Goal: Task Accomplishment & Management: Manage account settings

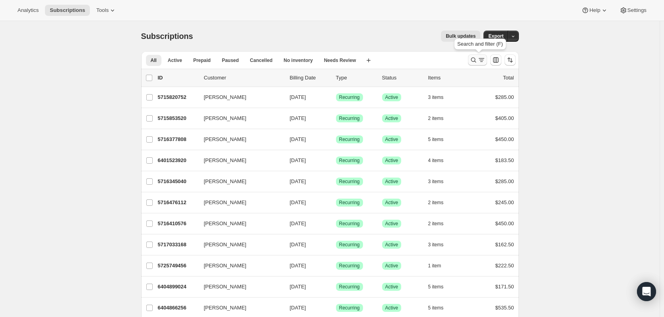
click at [477, 64] on button "Search and filter results" at bounding box center [477, 60] width 19 height 11
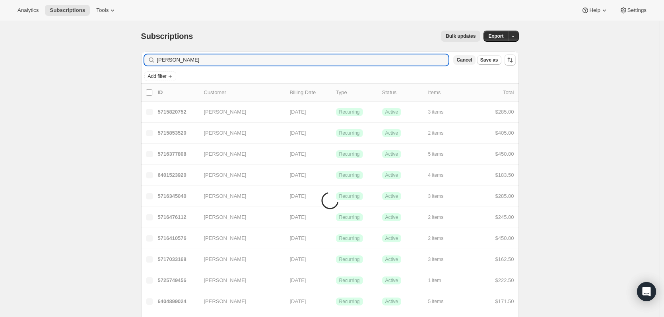
type input "[PERSON_NAME]"
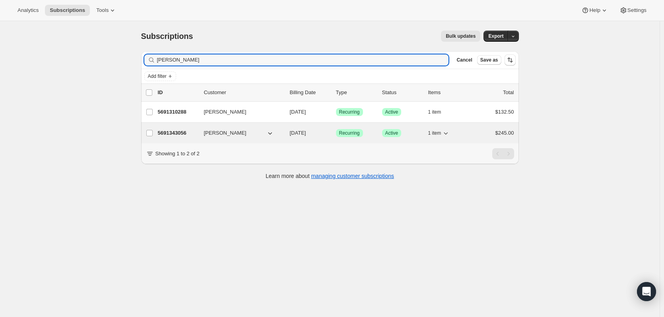
click at [182, 128] on div "5691343056 Gary Allan 08/12/2026 Success Recurring Success Active 1 item $245.00" at bounding box center [336, 133] width 356 height 11
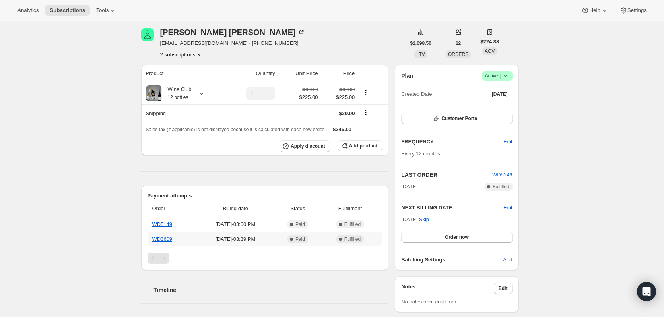
scroll to position [29, 0]
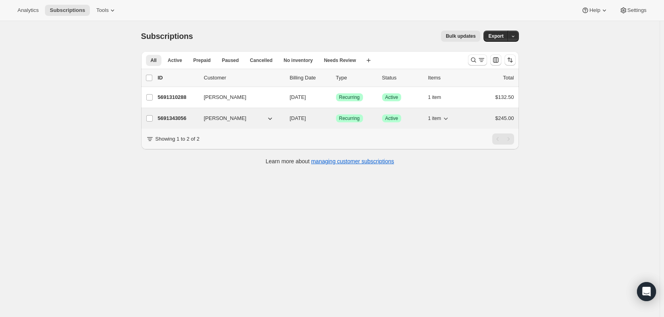
click at [448, 122] on icon "button" at bounding box center [446, 119] width 8 height 8
click at [448, 120] on icon "button" at bounding box center [446, 119] width 8 height 8
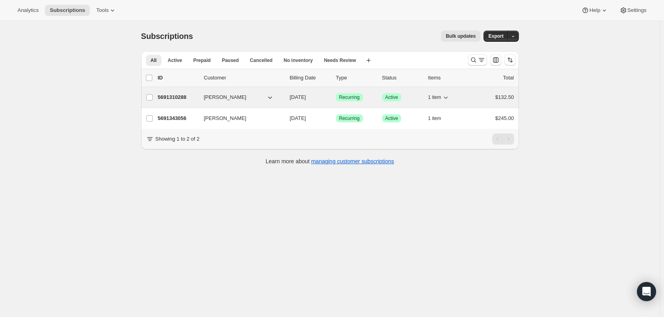
click at [450, 99] on icon "button" at bounding box center [446, 97] width 8 height 8
click at [450, 98] on icon "button" at bounding box center [446, 97] width 8 height 8
click at [181, 97] on p "5691310288" at bounding box center [178, 97] width 40 height 8
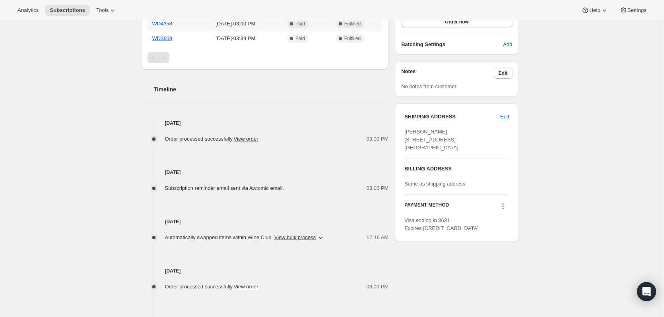
scroll to position [316, 0]
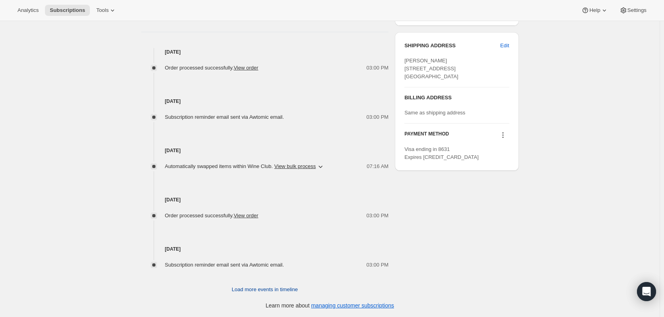
click at [298, 289] on span "Load more events in timeline" at bounding box center [265, 290] width 66 height 8
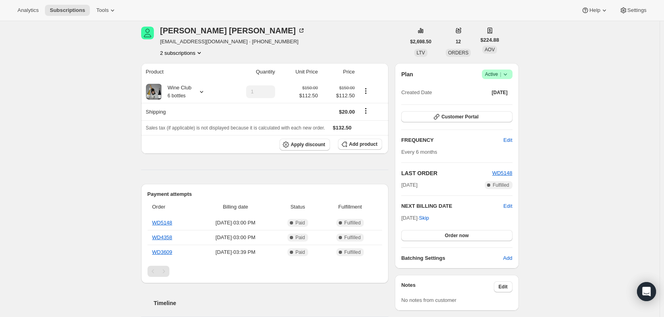
scroll to position [0, 0]
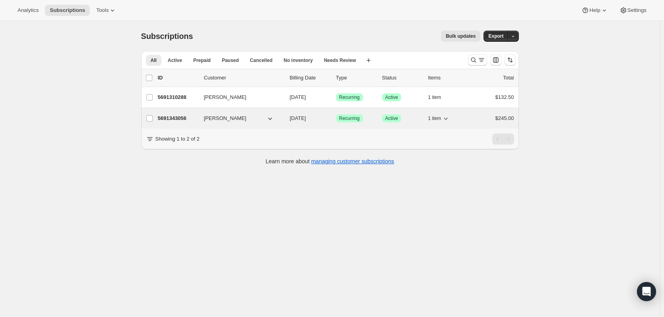
click at [170, 117] on p "5691343056" at bounding box center [178, 119] width 40 height 8
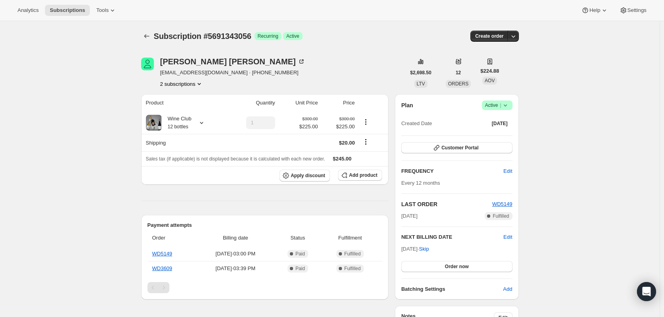
click at [200, 84] on icon "Product actions" at bounding box center [199, 84] width 3 height 2
click at [302, 67] on div "Gary Allan gaz_allan@hotmail.com · +61416043459 2 subscriptions" at bounding box center [273, 73] width 265 height 30
click at [198, 84] on icon "Product actions" at bounding box center [199, 84] width 8 height 8
click at [193, 99] on span "5691310288" at bounding box center [184, 99] width 53 height 8
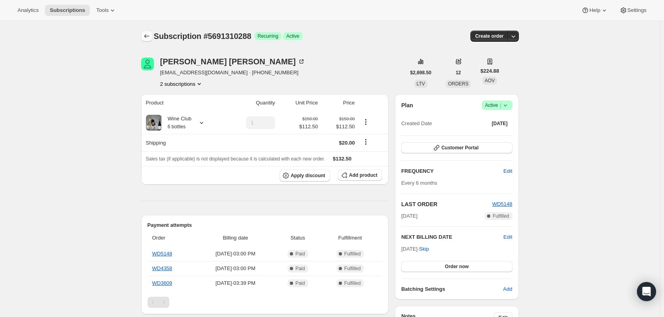
click at [151, 35] on icon "Subscriptions" at bounding box center [147, 36] width 8 height 8
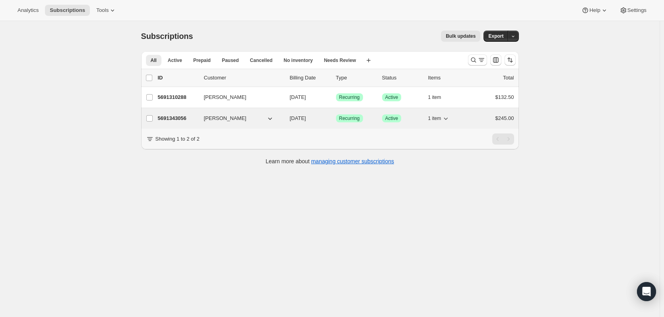
click at [180, 115] on p "5691343056" at bounding box center [178, 119] width 40 height 8
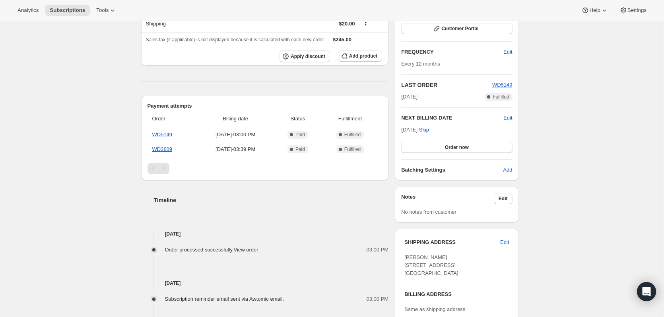
click at [262, 206] on div "Timeline Aug 12, 2025 Order processed successfully. View order 03:00 PM Jul 28,…" at bounding box center [265, 292] width 248 height 222
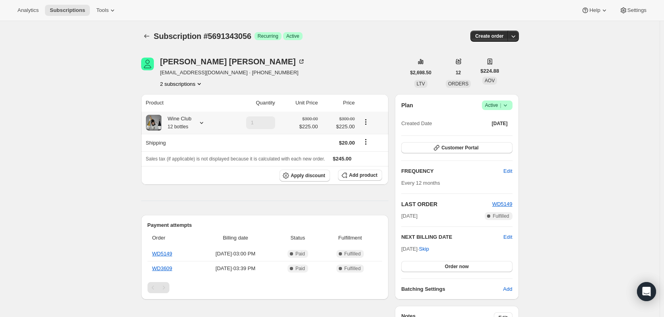
click at [367, 123] on icon "Product actions" at bounding box center [366, 122] width 8 height 8
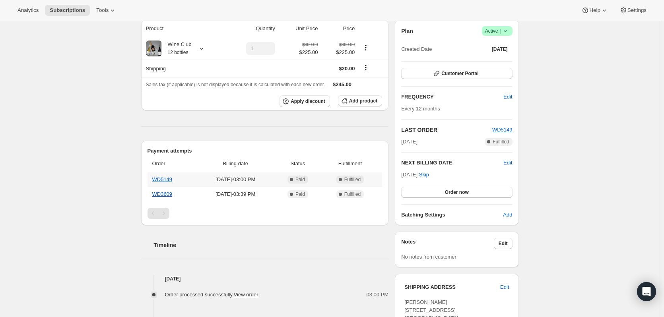
scroll to position [80, 0]
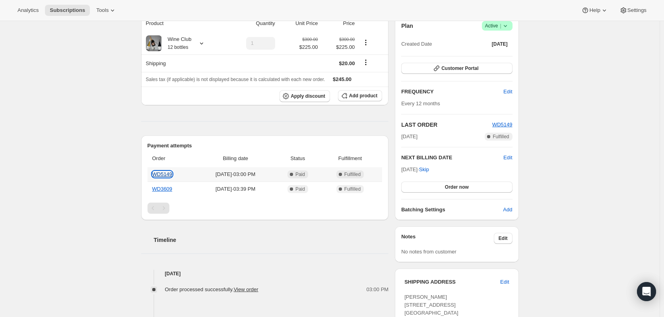
click at [166, 174] on link "WD5149" at bounding box center [162, 174] width 20 height 6
click at [102, 146] on div "Subscription #5691343056. This page is ready Subscription #5691343056 Success R…" at bounding box center [330, 204] width 660 height 524
click at [83, 137] on div "Subscription #5691343056. This page is ready Subscription #5691343056 Success R…" at bounding box center [330, 204] width 660 height 524
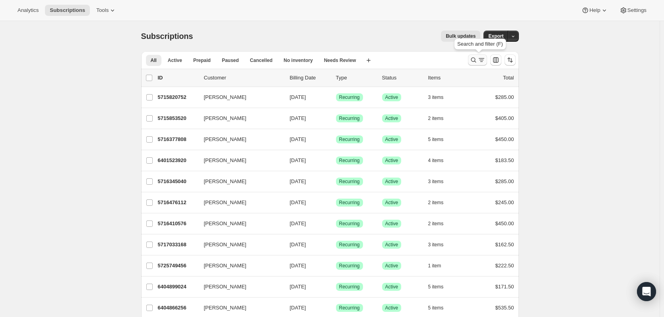
click at [478, 58] on icon "Search and filter results" at bounding box center [474, 60] width 8 height 8
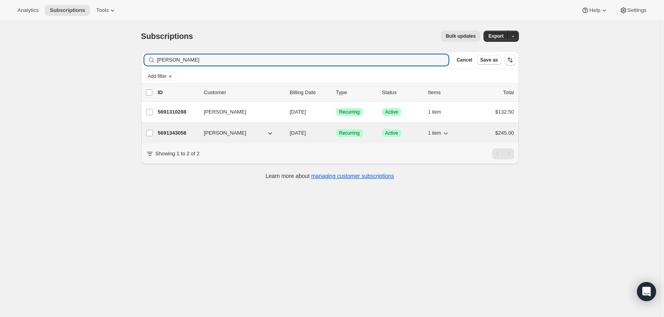
type input "Gary allan"
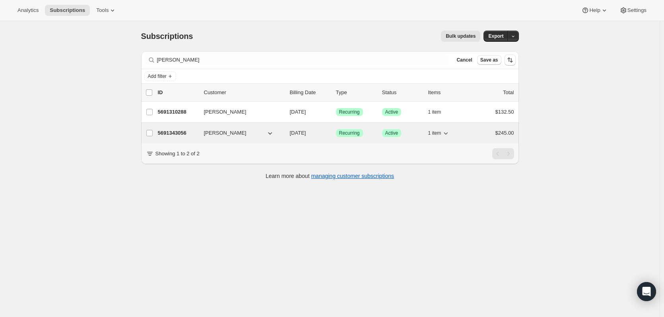
click at [450, 135] on icon "button" at bounding box center [446, 133] width 8 height 8
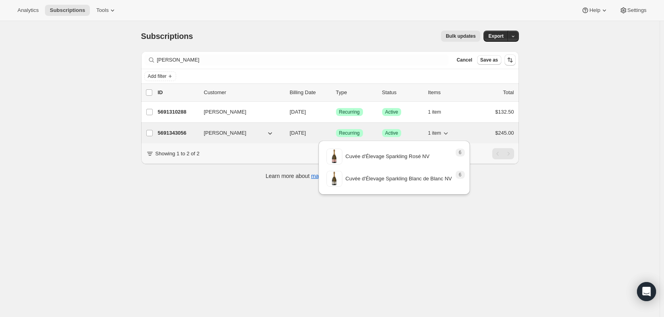
click at [448, 134] on icon "button" at bounding box center [446, 133] width 4 height 2
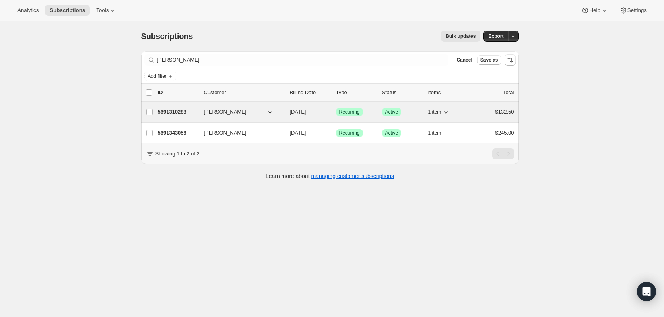
click at [449, 112] on icon "button" at bounding box center [446, 112] width 8 height 8
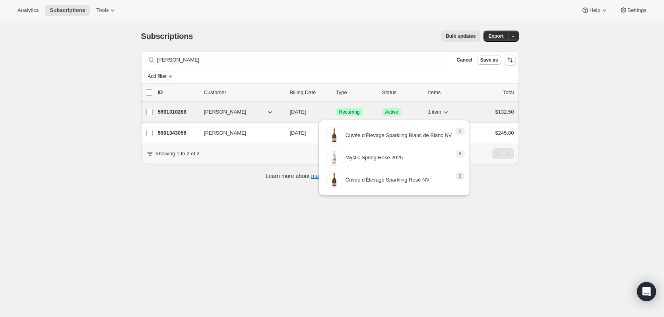
click at [449, 112] on icon "button" at bounding box center [446, 112] width 8 height 8
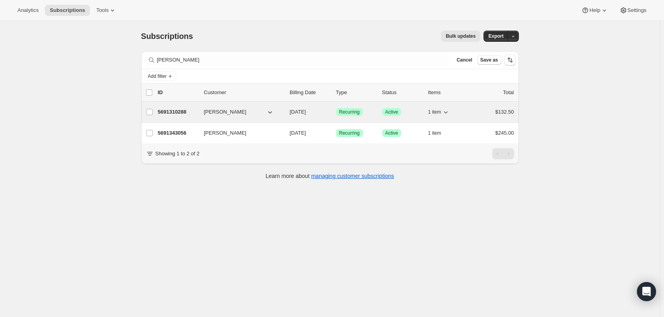
click at [450, 113] on icon "button" at bounding box center [446, 112] width 8 height 8
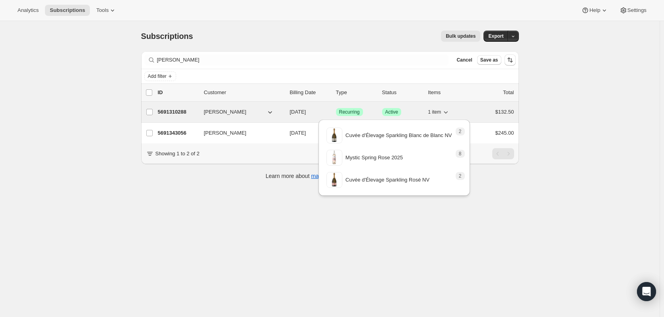
click at [450, 111] on icon "button" at bounding box center [446, 112] width 8 height 8
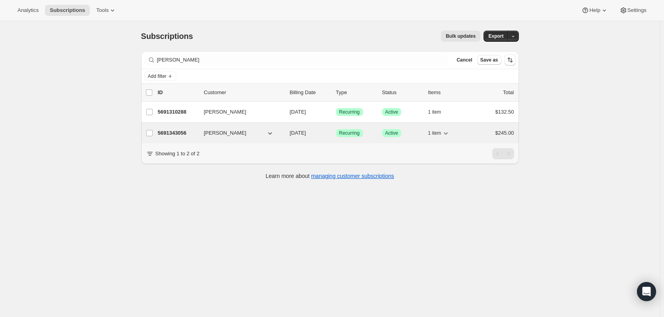
click at [446, 132] on icon "button" at bounding box center [446, 133] width 8 height 8
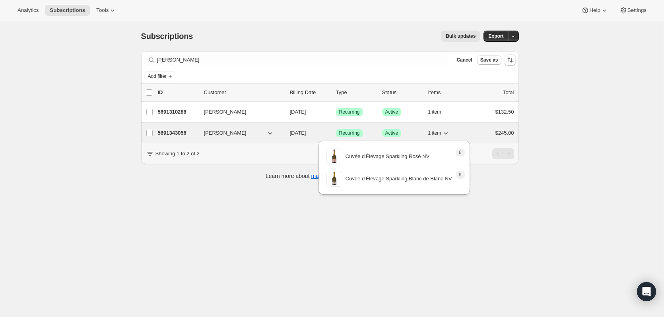
click at [448, 133] on icon "button" at bounding box center [446, 133] width 8 height 8
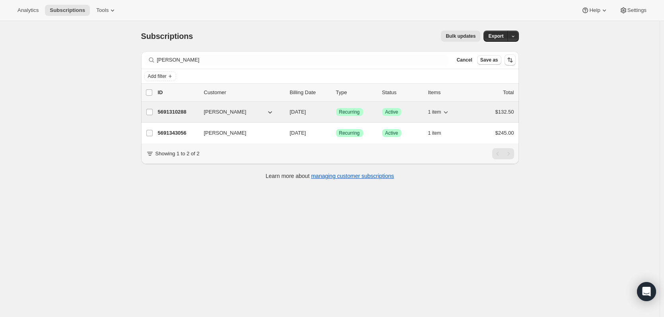
click at [182, 112] on p "5691310288" at bounding box center [178, 112] width 40 height 8
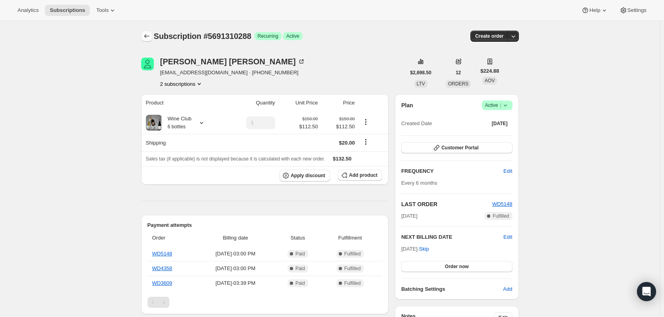
click at [148, 39] on icon "Subscriptions" at bounding box center [147, 36] width 8 height 8
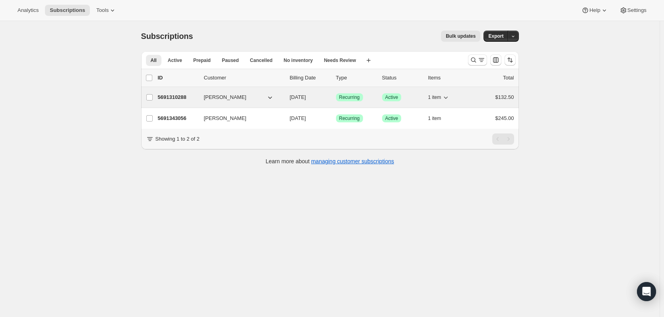
click at [447, 95] on icon "button" at bounding box center [446, 97] width 8 height 8
click at [449, 98] on icon "button" at bounding box center [446, 97] width 8 height 8
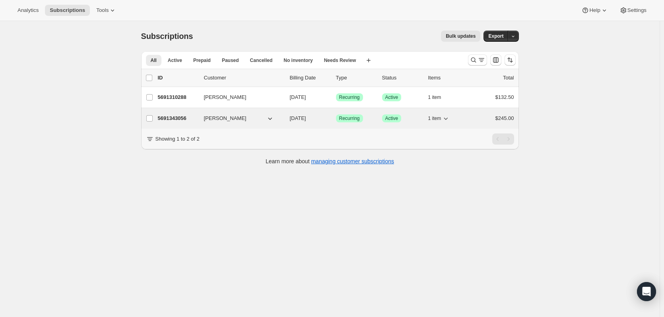
click at [450, 116] on icon "button" at bounding box center [446, 119] width 8 height 8
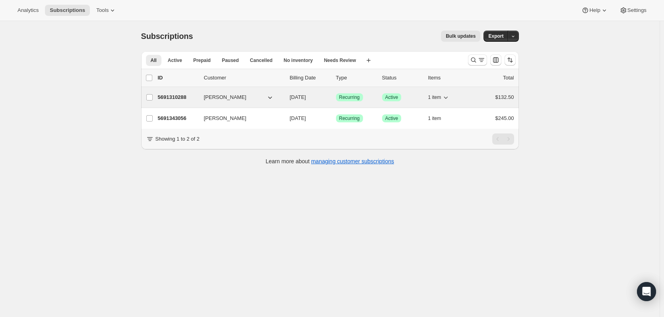
click at [448, 95] on icon "button" at bounding box center [446, 97] width 8 height 8
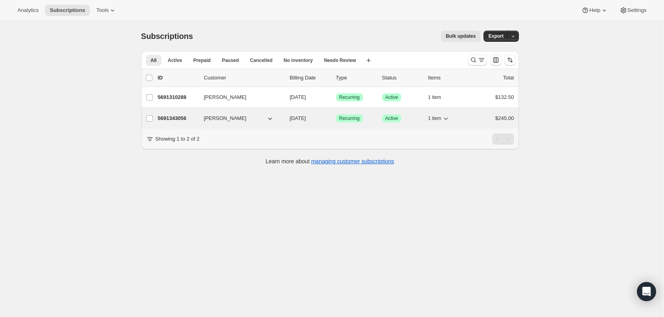
click at [450, 116] on icon "button" at bounding box center [446, 119] width 8 height 8
click at [179, 125] on div "Gary Allan 5691343056 Gary Allan 08/12/2026 Success Recurring Success Active 1 …" at bounding box center [330, 118] width 378 height 21
drag, startPoint x: 189, startPoint y: 118, endPoint x: 158, endPoint y: 118, distance: 31.4
click at [158, 118] on div "Gary Allan 5691343056 Gary Allan 08/12/2026 Success Recurring Success Active 1 …" at bounding box center [330, 118] width 368 height 11
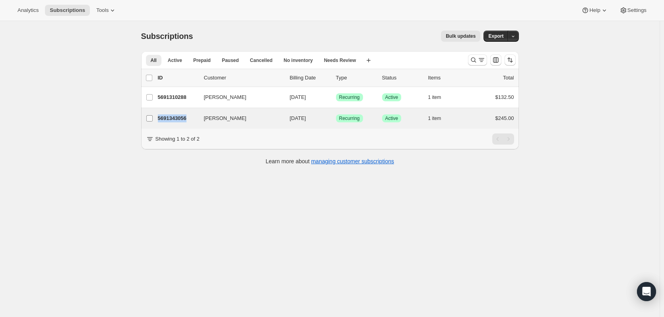
copy div "Gary Allan 5691343056"
click at [450, 119] on icon "button" at bounding box center [446, 119] width 8 height 8
click at [450, 116] on icon "button" at bounding box center [446, 119] width 8 height 8
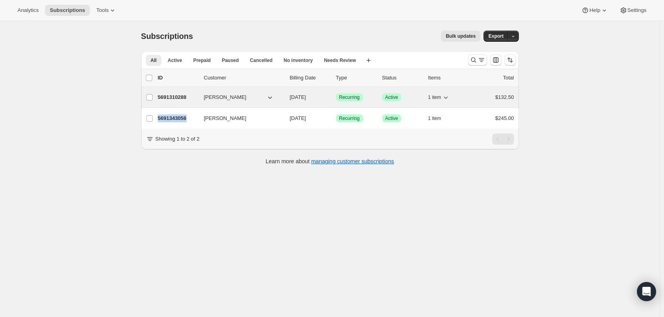
click at [446, 98] on icon "button" at bounding box center [446, 97] width 8 height 8
drag, startPoint x: 194, startPoint y: 98, endPoint x: 159, endPoint y: 96, distance: 35.1
click at [159, 96] on div "Gary Allan 5691310288 Gary Allan 02/12/2026 Success Recurring Success Active 1 …" at bounding box center [330, 97] width 368 height 11
copy div "Gary Allan 5691310288"
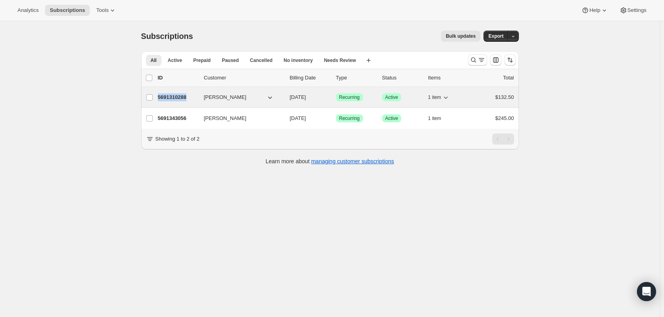
copy div "Gary Allan 5691310288"
click at [448, 98] on icon "button" at bounding box center [446, 98] width 4 height 2
click at [450, 97] on icon "button" at bounding box center [446, 97] width 8 height 8
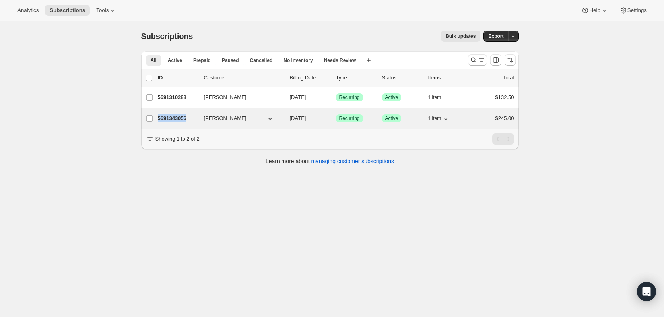
drag, startPoint x: 192, startPoint y: 118, endPoint x: 160, endPoint y: 119, distance: 31.8
click at [160, 119] on p "5691343056" at bounding box center [178, 119] width 40 height 8
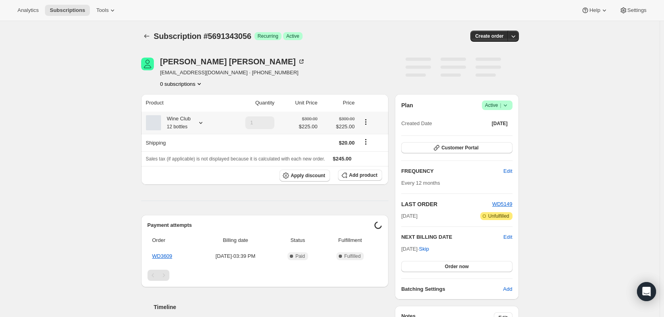
drag, startPoint x: 160, startPoint y: 119, endPoint x: 130, endPoint y: 119, distance: 30.2
click at [128, 118] on div "Subscription #5691343056. This page is ready Subscription #5691343056 Success R…" at bounding box center [330, 269] width 660 height 496
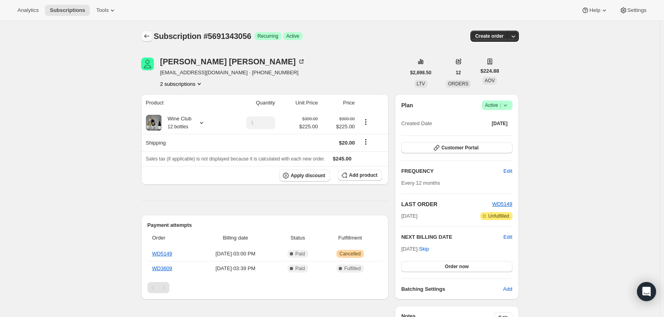
click at [145, 39] on icon "Subscriptions" at bounding box center [147, 36] width 8 height 8
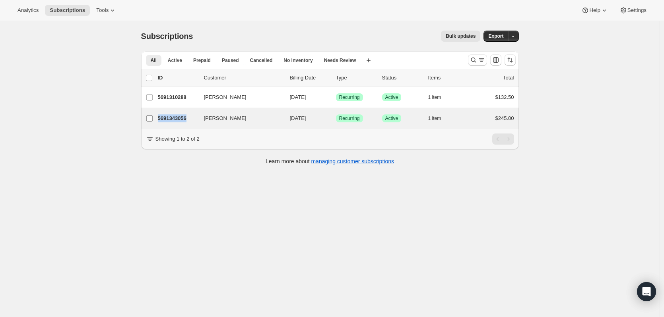
drag, startPoint x: 190, startPoint y: 119, endPoint x: 156, endPoint y: 118, distance: 33.8
click at [156, 118] on div "Gary Allan 5691343056 Gary Allan 08/12/2026 Success Recurring Success Active 1 …" at bounding box center [330, 118] width 368 height 11
copy div "Gary Allan 5691343056"
click at [452, 122] on div "1 item" at bounding box center [448, 118] width 40 height 11
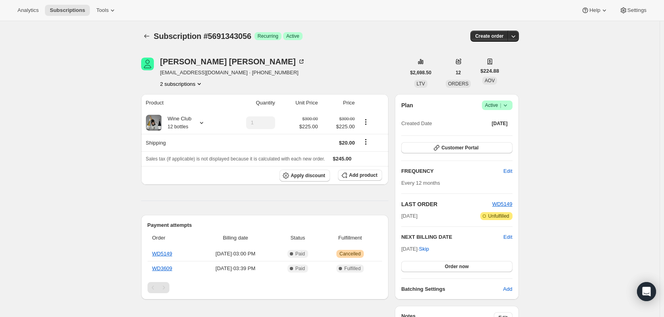
click at [508, 107] on icon at bounding box center [506, 105] width 8 height 8
click at [505, 136] on span "Cancel subscription" at bounding box center [499, 135] width 45 height 6
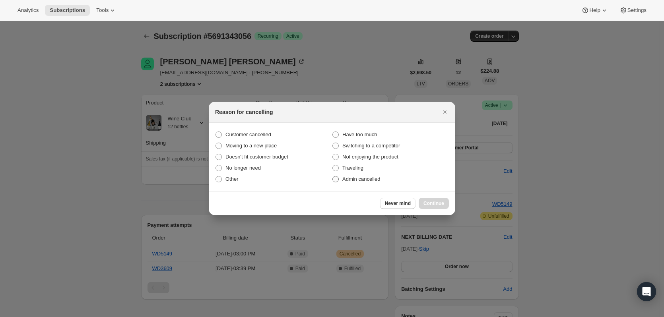
click at [338, 183] on span ":rl6:" at bounding box center [335, 179] width 7 height 7
click at [333, 177] on input "Admin cancelled" at bounding box center [333, 176] width 0 height 0
radio input "true"
click at [432, 204] on span "Continue" at bounding box center [434, 204] width 21 height 6
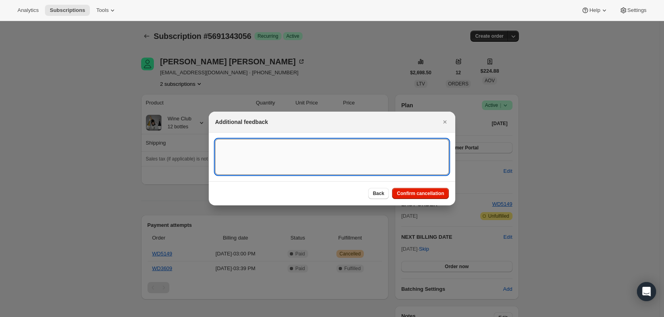
click at [315, 159] on textarea ":rl6:" at bounding box center [332, 157] width 234 height 36
click at [369, 154] on textarea "Customer has two wine club accounts, cancelling this one" at bounding box center [332, 157] width 234 height 36
paste textarea "#5691310288"
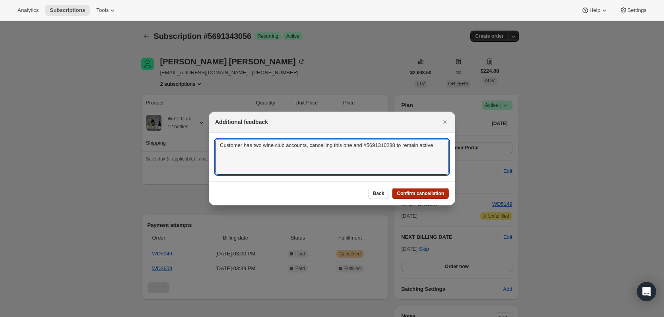
type textarea "Customer has two wine club accounts, cancelling this one and #5691310288 to rem…"
click at [407, 191] on span "Confirm cancellation" at bounding box center [420, 194] width 47 height 6
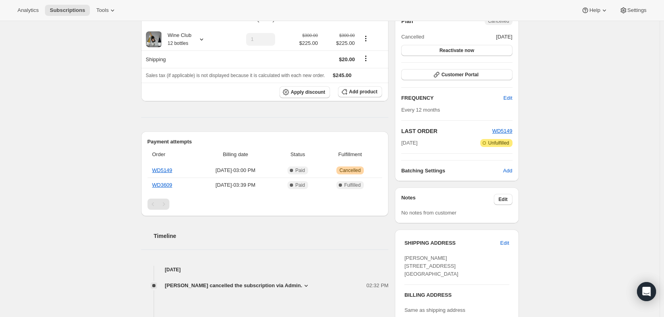
scroll to position [159, 0]
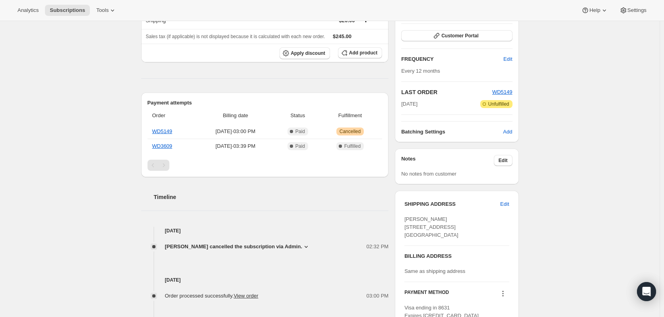
click at [300, 244] on span "Claire Compagne cancelled the subscription via Admin." at bounding box center [234, 247] width 138 height 8
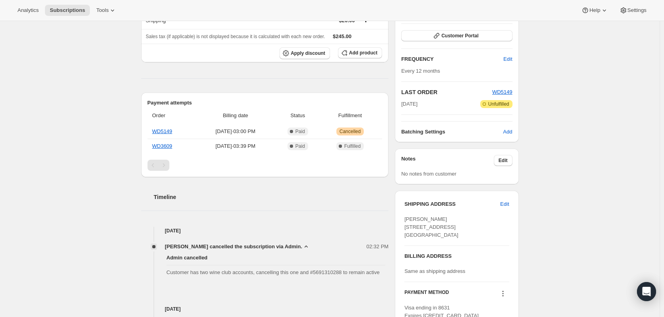
click at [109, 216] on div "Subscription #5691343056. This page is ready Subscription #5691343056 Success R…" at bounding box center [330, 181] width 660 height 639
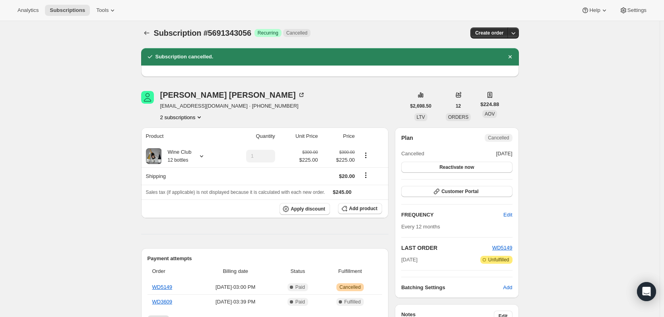
scroll to position [0, 0]
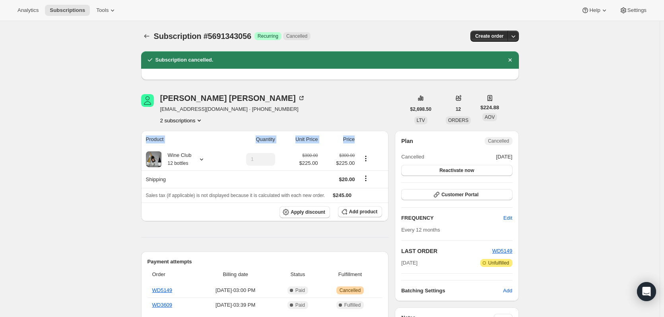
click at [23, 12] on span "Analytics" at bounding box center [28, 10] width 21 height 6
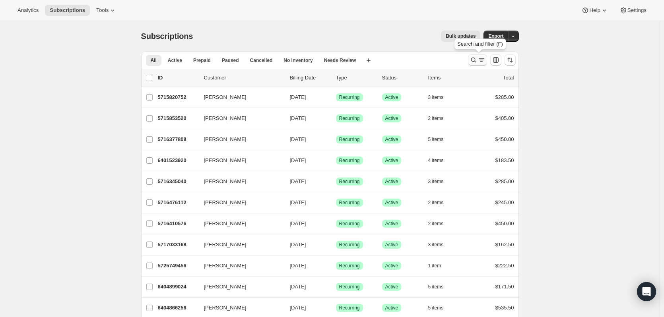
click at [475, 60] on icon "Search and filter results" at bounding box center [474, 60] width 8 height 8
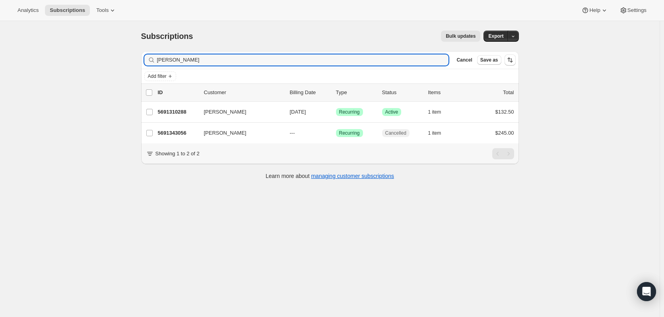
type input "[PERSON_NAME]"
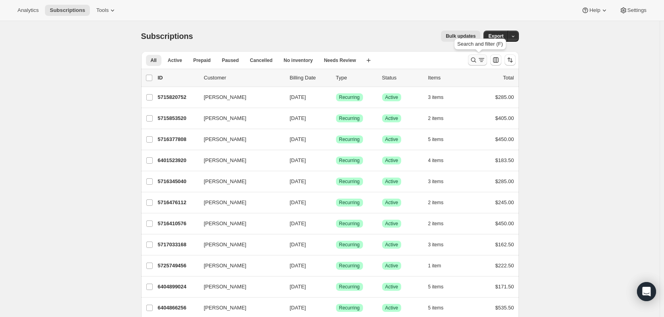
click at [480, 58] on icon "Search and filter results" at bounding box center [482, 60] width 8 height 8
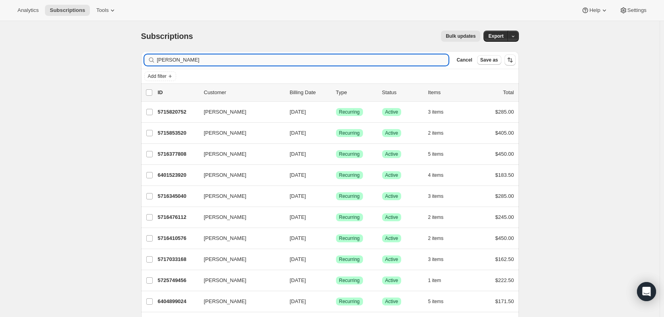
type input "[PERSON_NAME]"
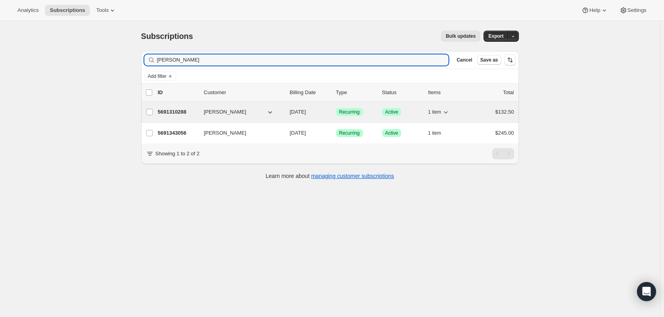
click at [450, 113] on icon "button" at bounding box center [446, 112] width 8 height 8
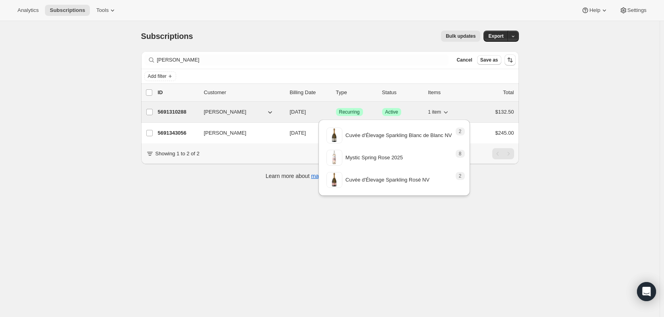
click at [450, 113] on icon "button" at bounding box center [446, 112] width 8 height 8
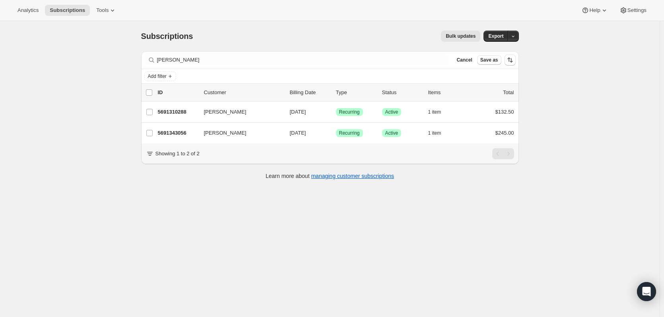
click at [634, 111] on div "Subscriptions. This page is ready Subscriptions Bulk updates More actions Bulk …" at bounding box center [330, 179] width 660 height 317
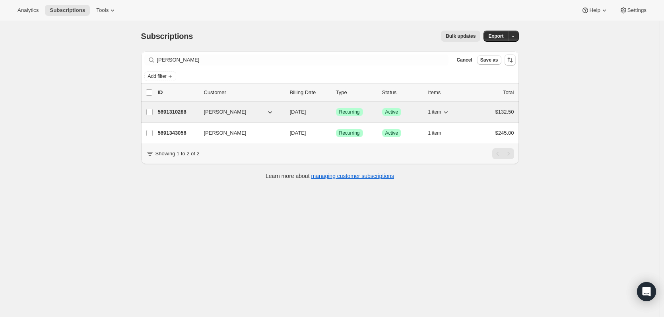
click at [450, 111] on icon "button" at bounding box center [446, 112] width 8 height 8
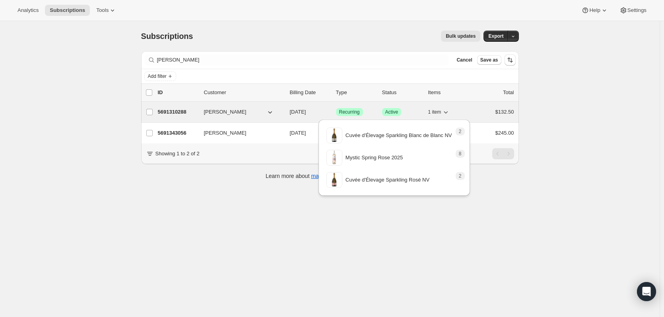
click at [450, 111] on icon "button" at bounding box center [446, 112] width 8 height 8
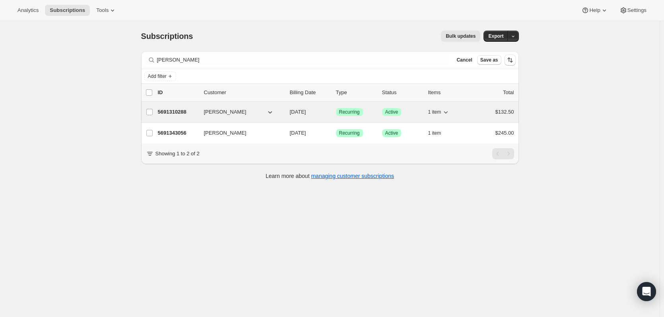
click at [177, 110] on p "5691310288" at bounding box center [178, 112] width 40 height 8
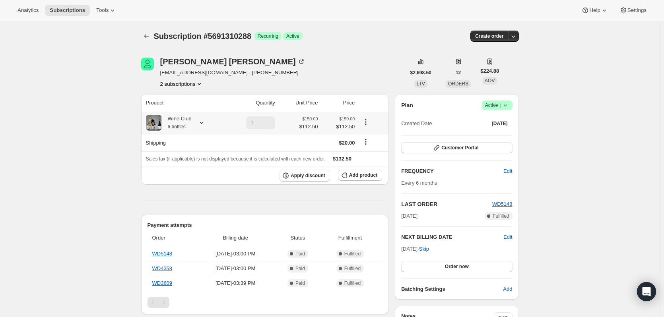
click at [204, 122] on icon at bounding box center [202, 123] width 8 height 8
drag, startPoint x: 253, startPoint y: 38, endPoint x: 206, endPoint y: 35, distance: 47.5
click at [206, 35] on span "Subscription #5691310288" at bounding box center [202, 36] width 97 height 9
copy span "#5691310288"
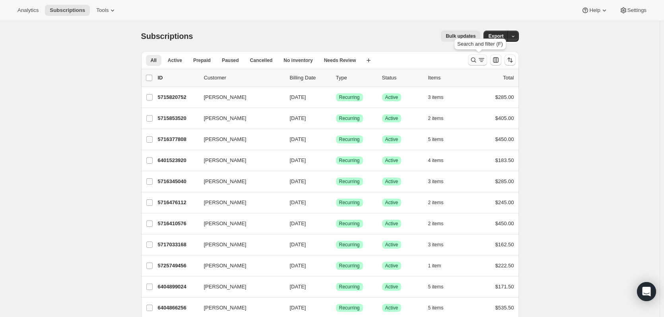
click at [479, 63] on icon "Search and filter results" at bounding box center [482, 60] width 8 height 8
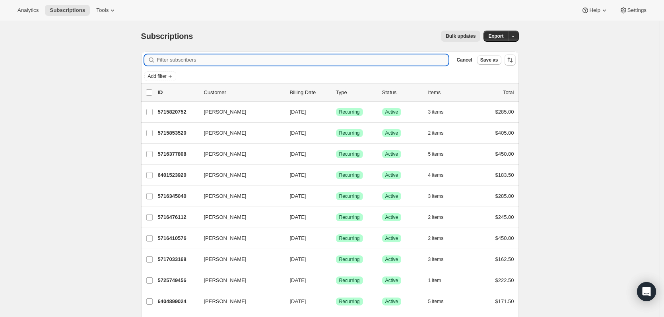
click at [302, 60] on input "Filter subscribers" at bounding box center [303, 60] width 292 height 11
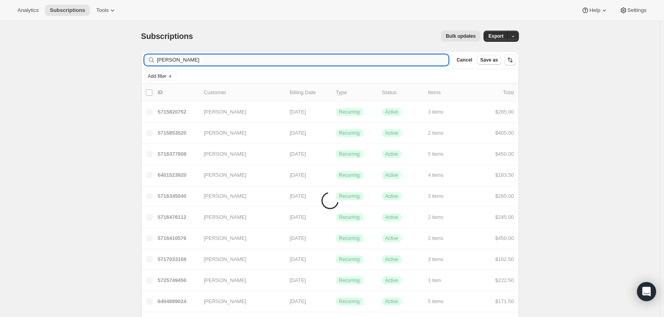
type input "Jennifer Wright"
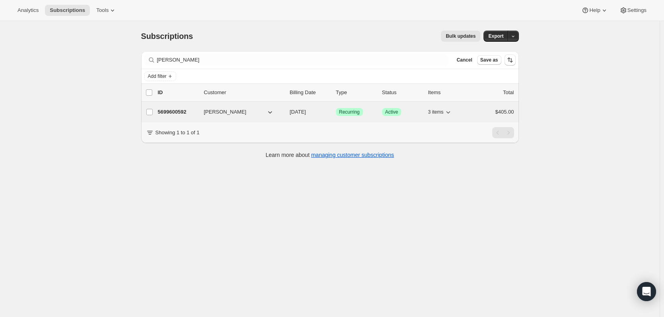
click at [178, 110] on p "5699600592" at bounding box center [178, 112] width 40 height 8
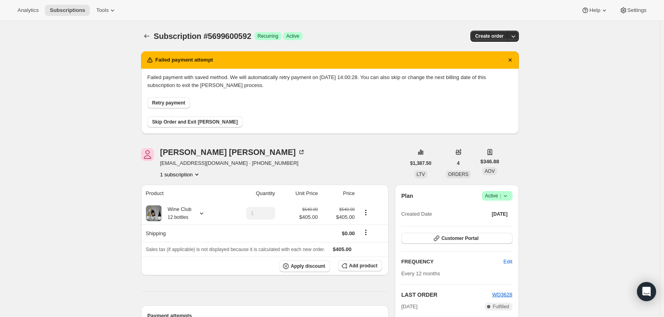
click at [159, 36] on span "Subscription #5699600592" at bounding box center [202, 36] width 97 height 9
click at [151, 40] on icon "Subscriptions" at bounding box center [147, 36] width 8 height 8
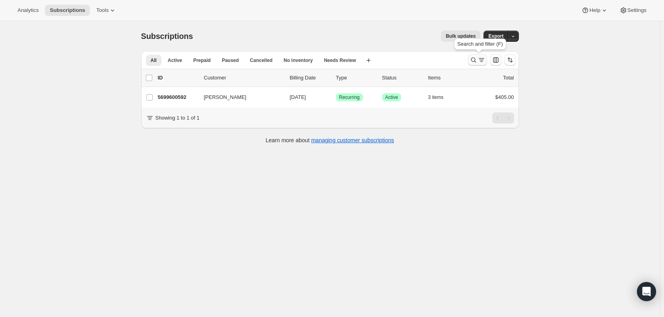
click at [474, 58] on icon "Search and filter results" at bounding box center [474, 60] width 8 height 8
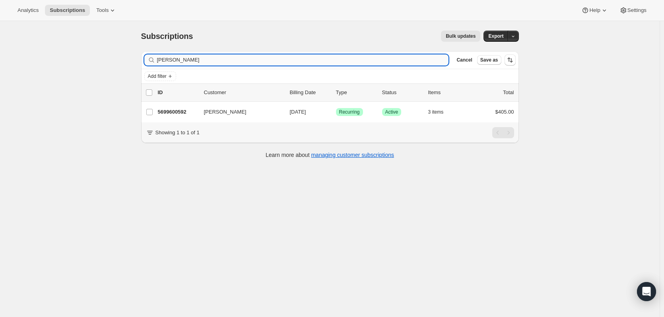
click at [411, 59] on input "Jennifer Wright" at bounding box center [303, 60] width 292 height 11
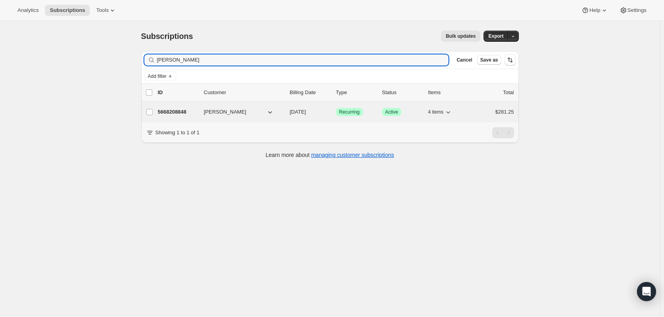
type input "chantal d"
click at [207, 113] on span "Chantal Druszcz" at bounding box center [225, 112] width 43 height 8
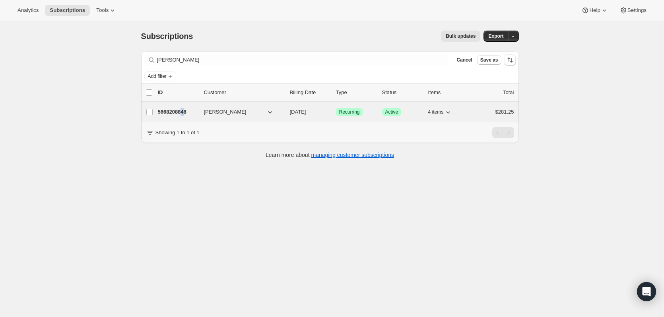
click at [185, 113] on p "5668208848" at bounding box center [178, 112] width 40 height 8
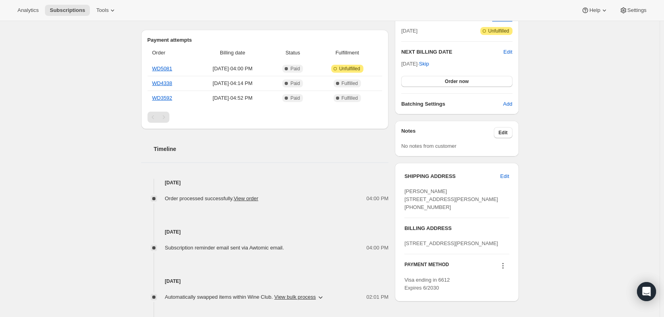
scroll to position [199, 0]
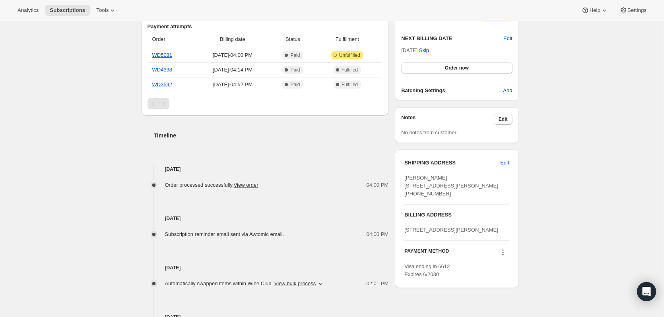
drag, startPoint x: 439, startPoint y: 219, endPoint x: 451, endPoint y: 223, distance: 13.0
click at [413, 198] on div "Chantal Druszcz 16 Foley street ISS Facility Services Perth WA, 6021 Australia …" at bounding box center [457, 186] width 105 height 24
click at [455, 198] on div "Chantal Druszcz 16 Foley street ISS Facility Services Perth WA, 6021 Australia …" at bounding box center [457, 186] width 105 height 24
click at [438, 197] on span "Chantal Druszcz 16 Foley street ISS Facility Services Perth WA, 6021 Australia …" at bounding box center [452, 186] width 94 height 22
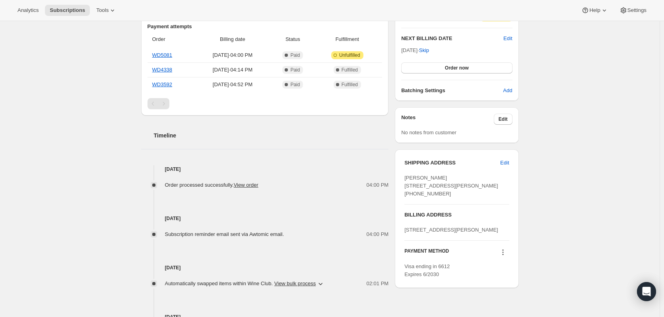
click at [438, 197] on span "Chantal Druszcz 16 Foley street ISS Facility Services Perth WA, 6021 Australia …" at bounding box center [452, 186] width 94 height 22
copy div "SHIPPING ADDRESS Edit Chantal Druszcz 16 Foley street ISS Facility Services Per…"
click at [583, 185] on div "Subscription #5668208848. This page is ready Subscription #5668208848 Success R…" at bounding box center [330, 201] width 660 height 758
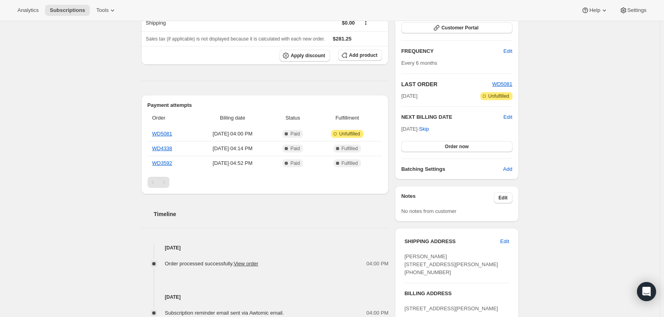
scroll to position [119, 0]
click at [121, 146] on div "Subscription #5668208848. This page is ready Subscription #5668208848 Success R…" at bounding box center [330, 281] width 660 height 758
